Goal: Understand process/instructions: Learn how to perform a task or action

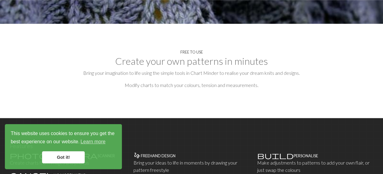
scroll to position [274, 0]
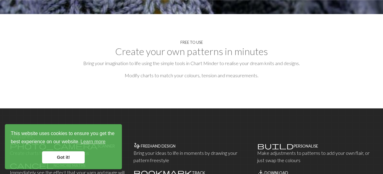
click at [63, 155] on link "Got it!" at bounding box center [63, 157] width 43 height 12
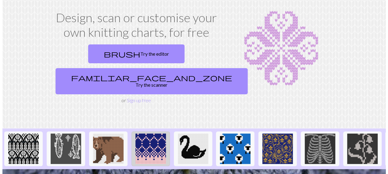
scroll to position [0, 0]
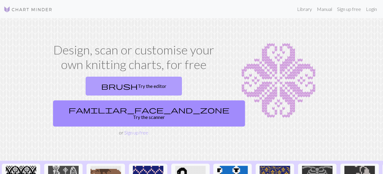
click at [104, 83] on link "brush Try the editor" at bounding box center [134, 86] width 96 height 19
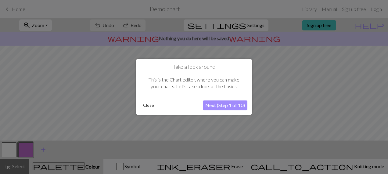
click at [216, 105] on button "Next (Step 1 of 10)" at bounding box center [225, 106] width 45 height 10
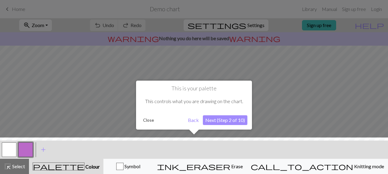
click at [215, 121] on button "Next (Step 2 of 10)" at bounding box center [225, 121] width 45 height 10
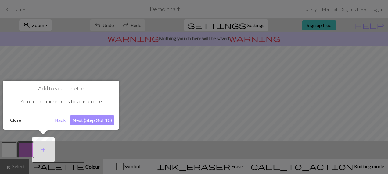
click at [80, 118] on button "Next (Step 3 of 10)" at bounding box center [92, 121] width 45 height 10
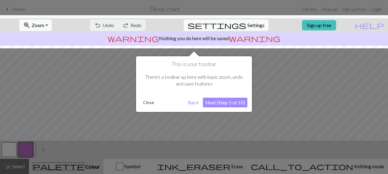
click at [211, 102] on button "Next (Step 5 of 10)" at bounding box center [225, 103] width 45 height 10
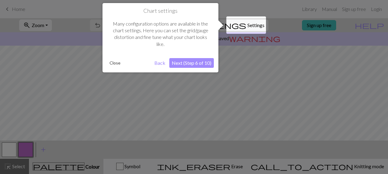
click at [189, 62] on button "Next (Step 6 of 10)" at bounding box center [191, 63] width 45 height 10
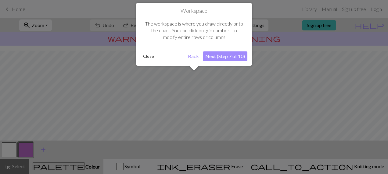
scroll to position [36, 0]
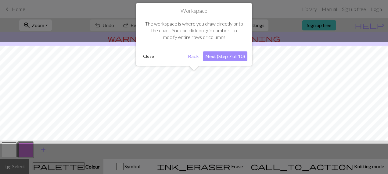
click at [225, 51] on div "Workspace The workspace is where you draw directly onto the chart. You can clic…" at bounding box center [194, 34] width 116 height 63
click at [222, 55] on button "Next (Step 7 of 10)" at bounding box center [225, 57] width 45 height 10
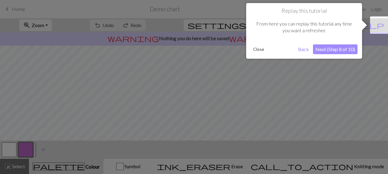
click at [340, 47] on button "Next (Step 8 of 10)" at bounding box center [335, 50] width 45 height 10
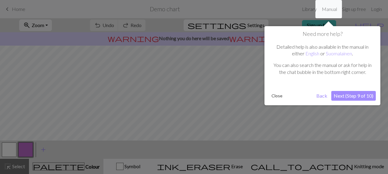
click at [347, 95] on button "Next (Step 9 of 10)" at bounding box center [353, 96] width 45 height 10
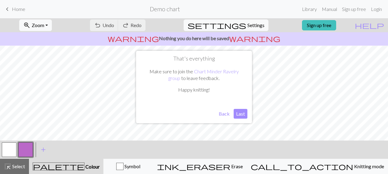
click at [241, 114] on button "Last" at bounding box center [240, 114] width 14 height 10
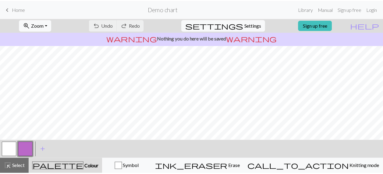
scroll to position [0, 0]
